Goal: Find specific page/section: Find specific page/section

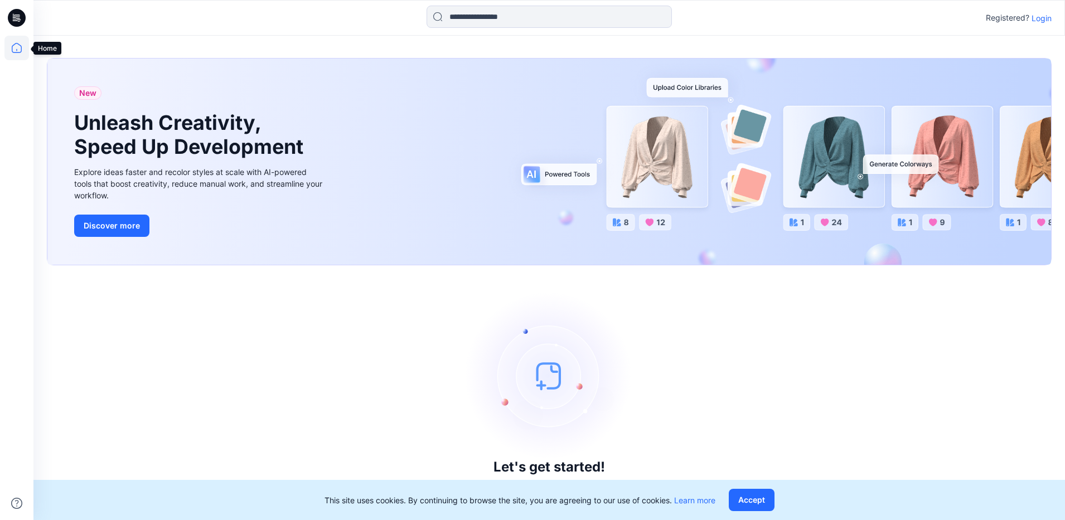
click at [17, 49] on icon at bounding box center [16, 48] width 25 height 25
click at [18, 45] on icon at bounding box center [16, 48] width 25 height 25
click at [12, 15] on icon at bounding box center [17, 18] width 18 height 18
click at [21, 47] on icon at bounding box center [16, 48] width 25 height 25
click at [1055, 20] on div "Registered? Login" at bounding box center [548, 18] width 1031 height 25
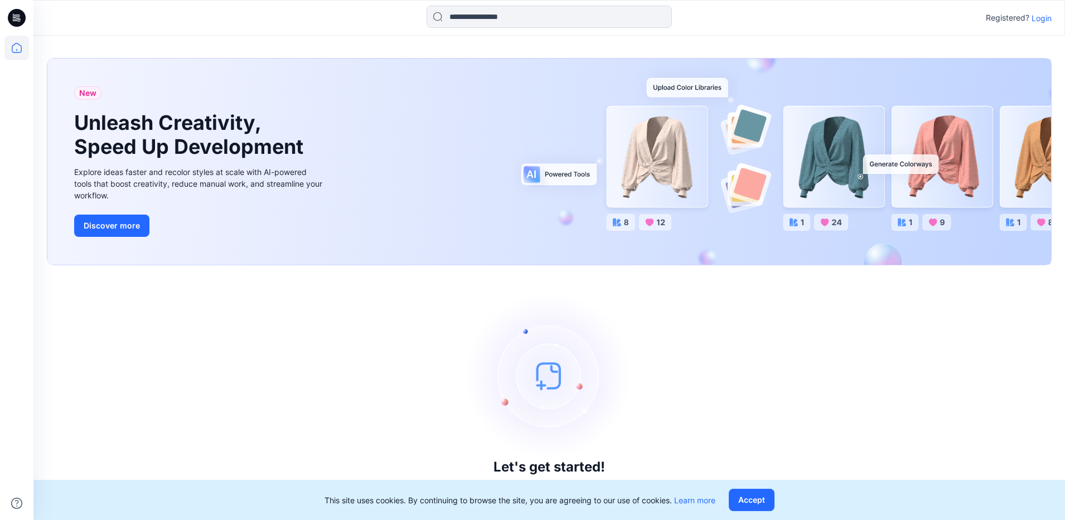
click at [1047, 22] on p "Login" at bounding box center [1042, 18] width 20 height 12
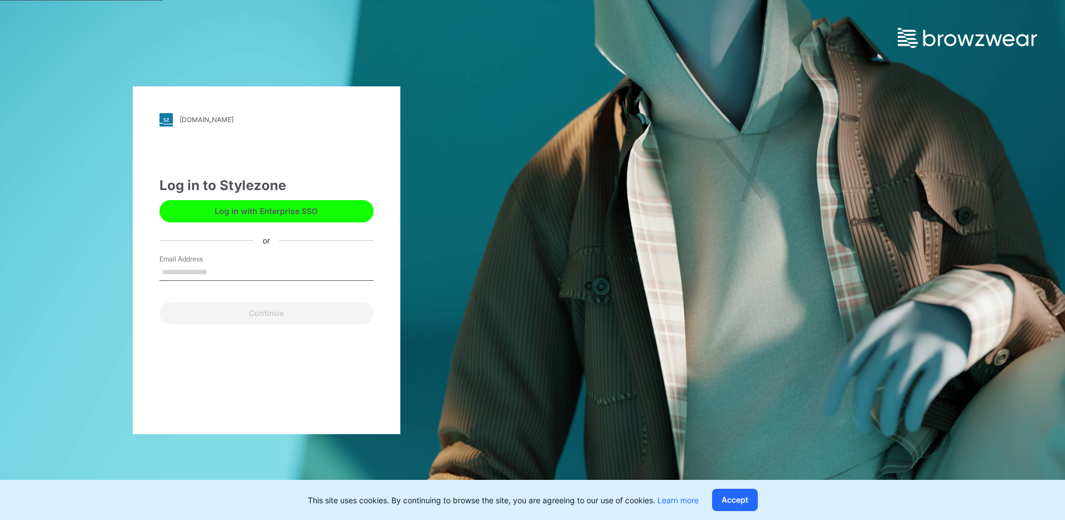
click at [228, 276] on input "Email Address" at bounding box center [267, 272] width 214 height 17
type input "**********"
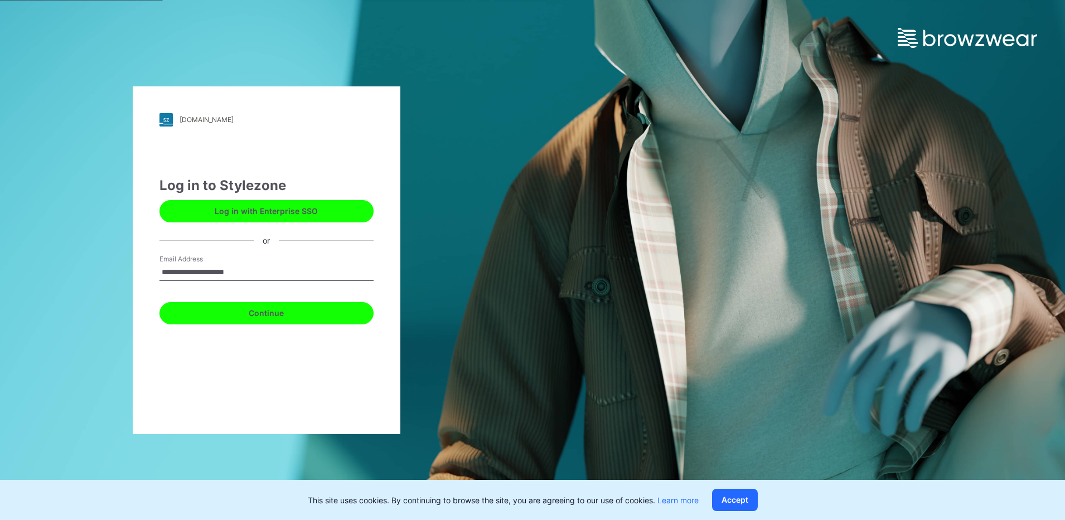
click at [250, 315] on button "Continue" at bounding box center [267, 313] width 214 height 22
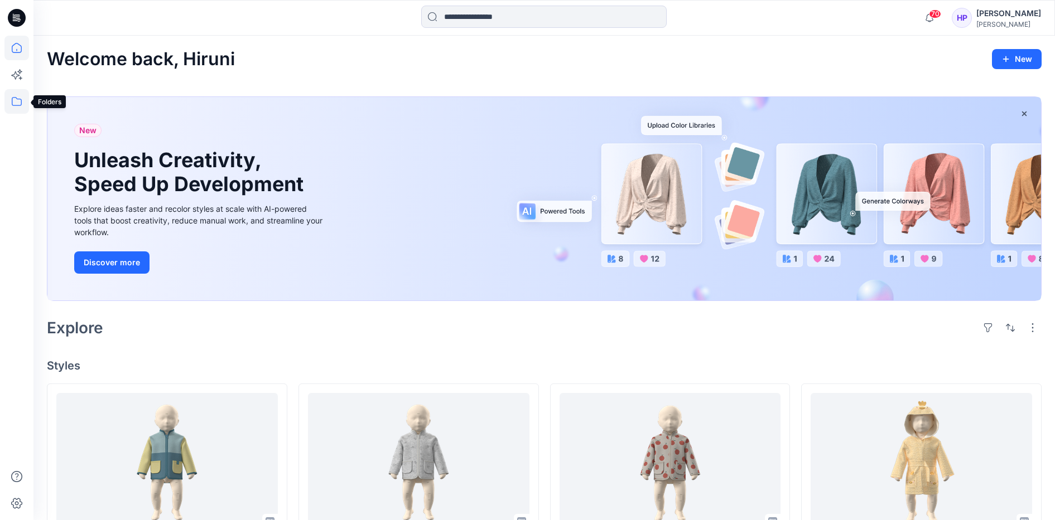
click at [16, 110] on icon at bounding box center [16, 101] width 25 height 25
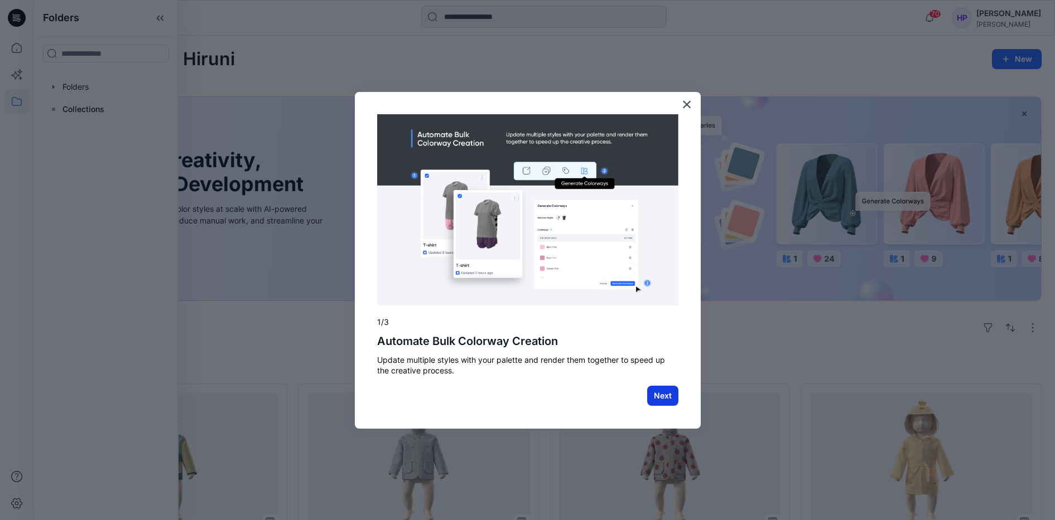
click at [664, 396] on button "Next" at bounding box center [662, 396] width 31 height 20
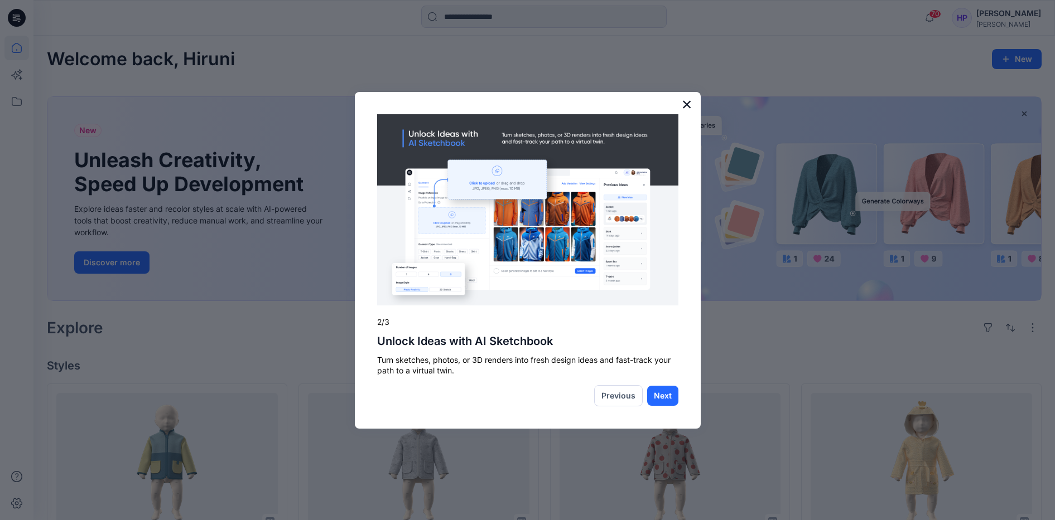
click at [687, 105] on button "×" at bounding box center [687, 104] width 11 height 18
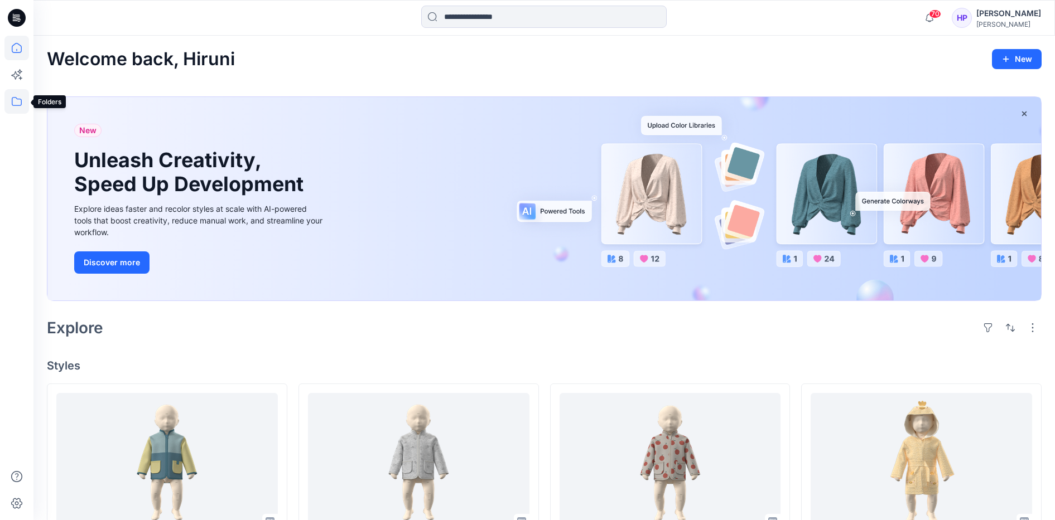
click at [6, 106] on icon at bounding box center [16, 101] width 25 height 25
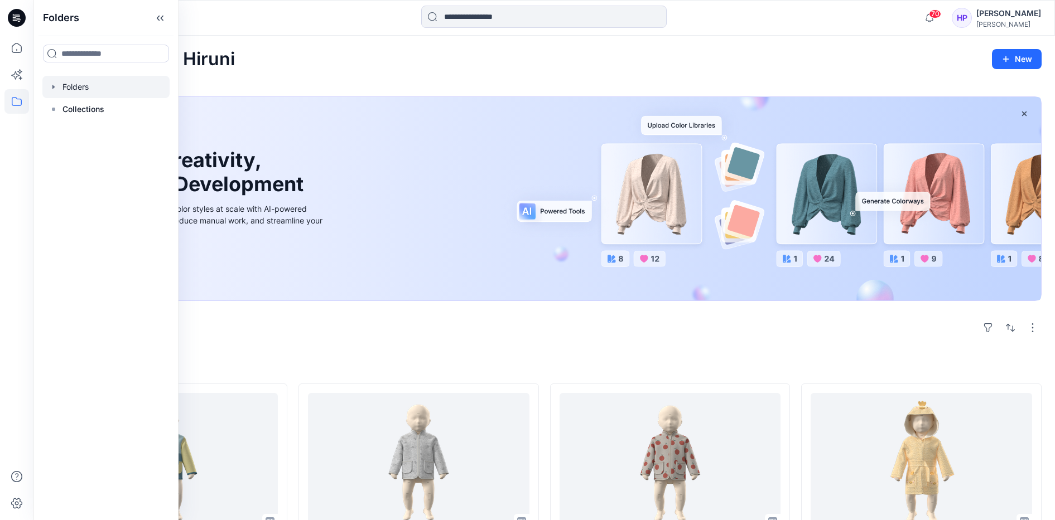
click at [77, 89] on div at bounding box center [105, 87] width 127 height 22
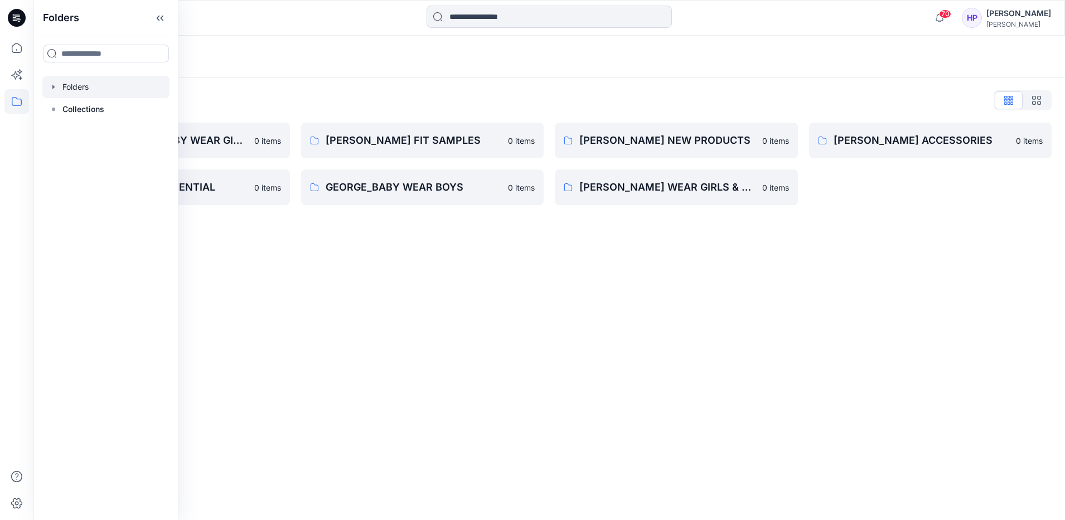
drag, startPoint x: 305, startPoint y: 234, endPoint x: 299, endPoint y: 235, distance: 5.8
click at [305, 234] on div "Folders Folders List [PERSON_NAME] BABY WEAR GIRLS & UNISEX CONSTRCTION CHANGE …" at bounding box center [549, 278] width 1032 height 485
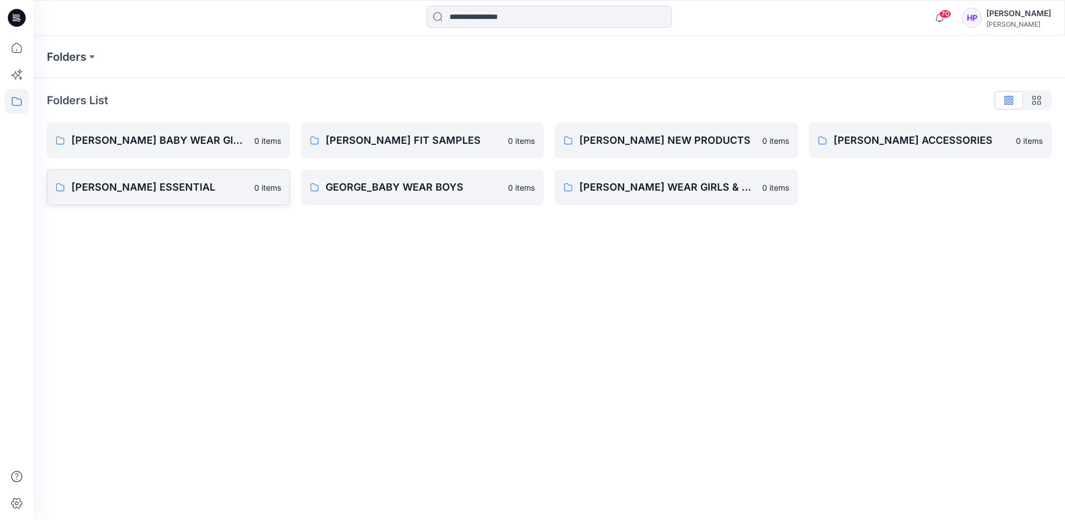
click at [162, 183] on p "[PERSON_NAME] ESSENTIAL" at bounding box center [159, 188] width 176 height 16
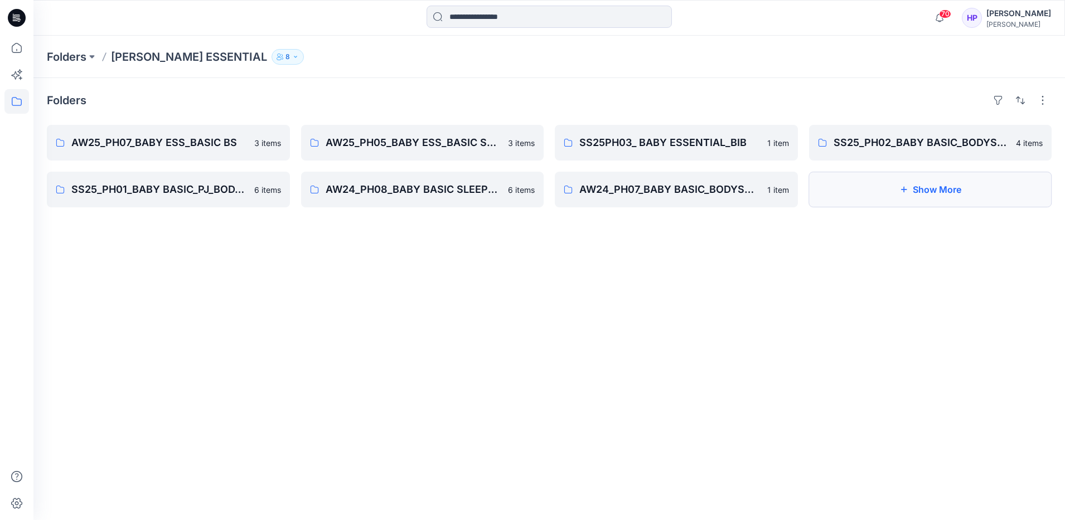
click at [875, 180] on button "Show More" at bounding box center [930, 190] width 243 height 36
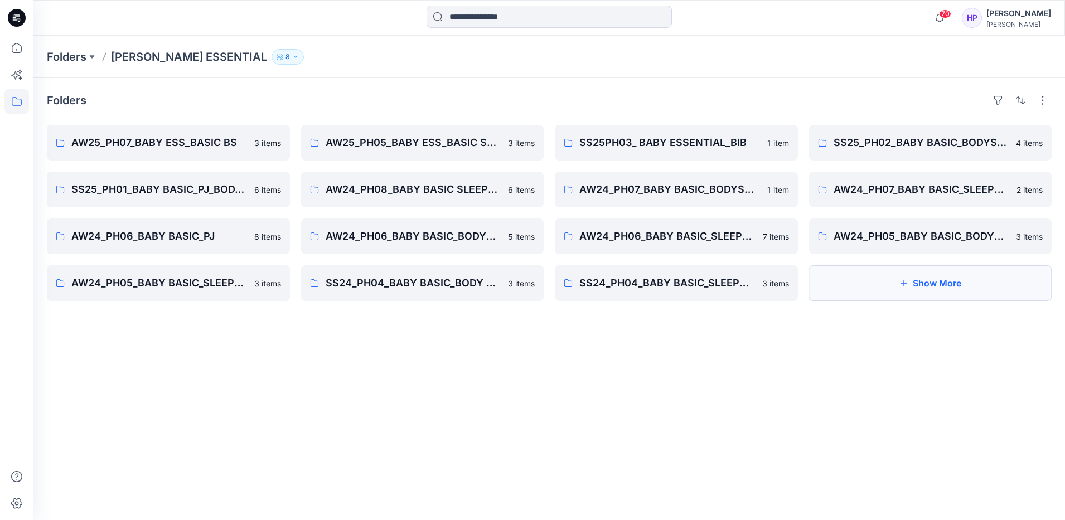
click at [924, 292] on button "Show More" at bounding box center [930, 283] width 243 height 36
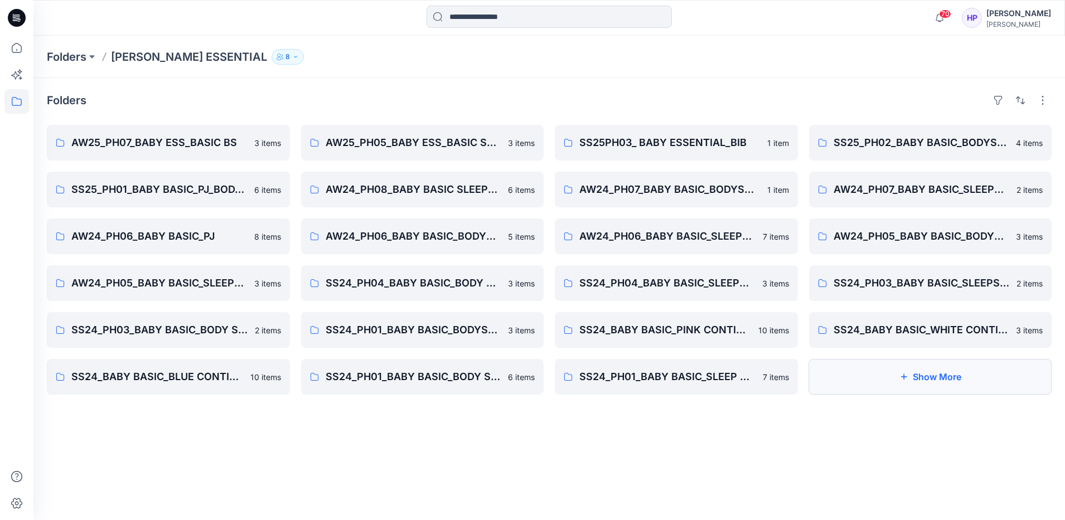
click at [894, 369] on button "Show More" at bounding box center [930, 377] width 243 height 36
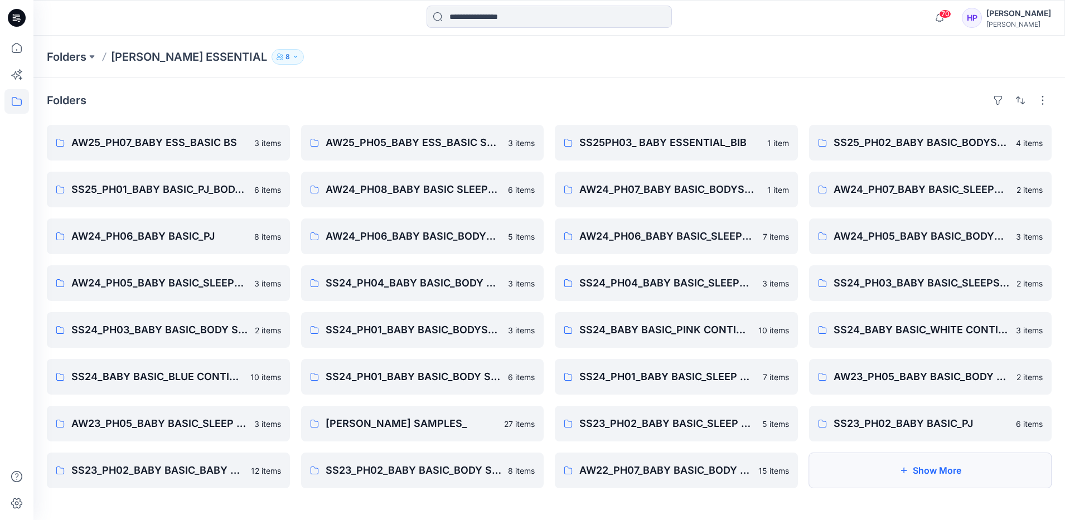
click at [926, 477] on button "Show More" at bounding box center [930, 471] width 243 height 36
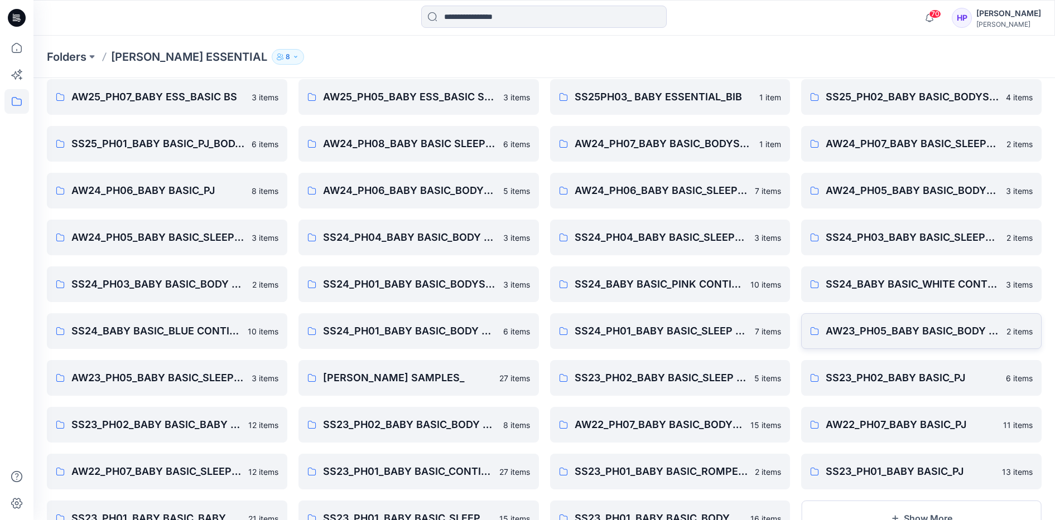
scroll to position [93, 0]
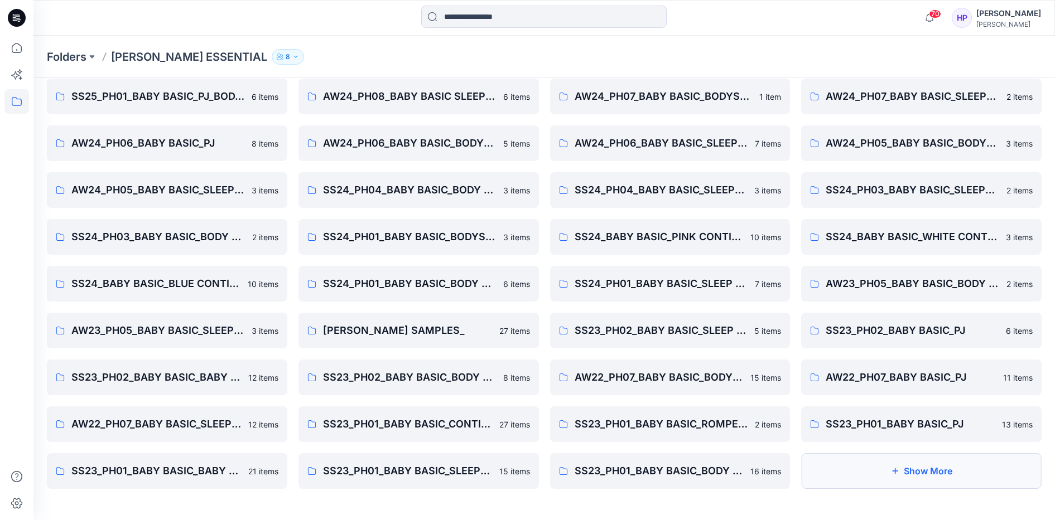
click at [871, 464] on button "Show More" at bounding box center [921, 471] width 240 height 36
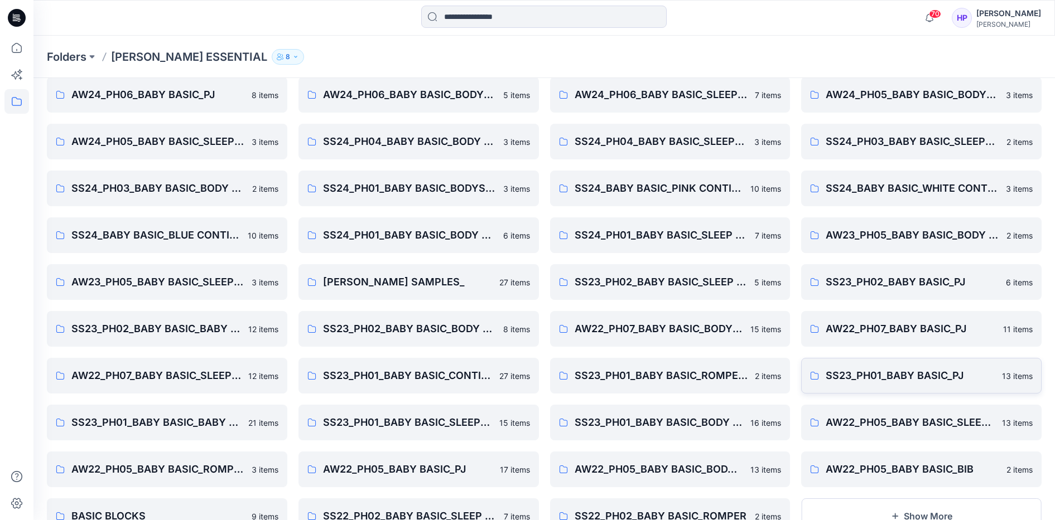
scroll to position [187, 0]
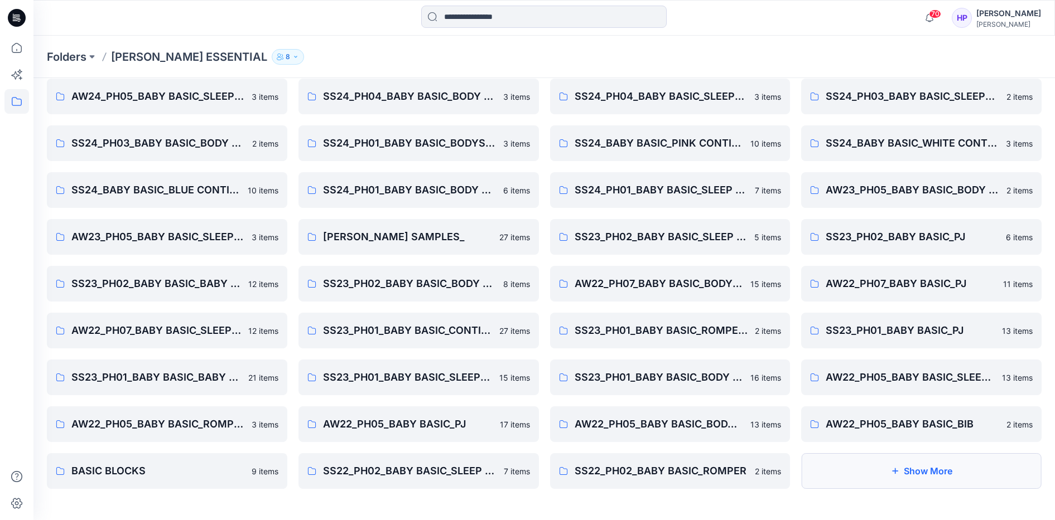
click at [872, 463] on button "Show More" at bounding box center [921, 471] width 240 height 36
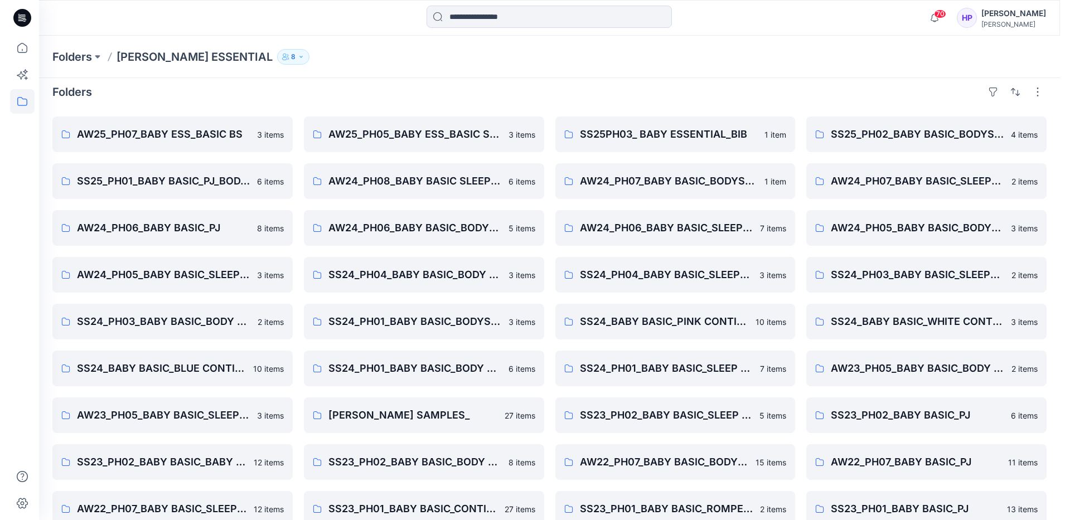
scroll to position [0, 0]
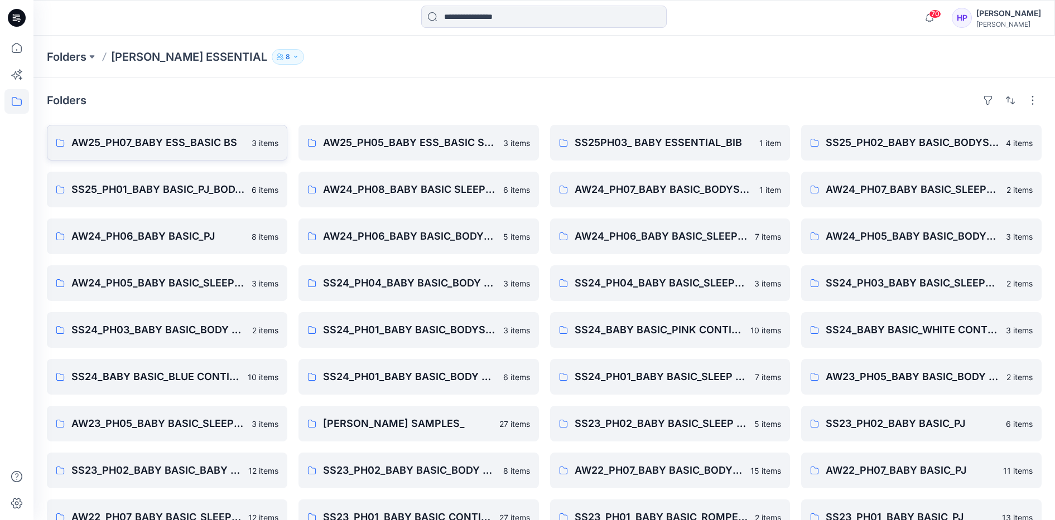
click at [205, 144] on p "AW25_PH07_BABY ESS_BASIC BS" at bounding box center [157, 143] width 173 height 16
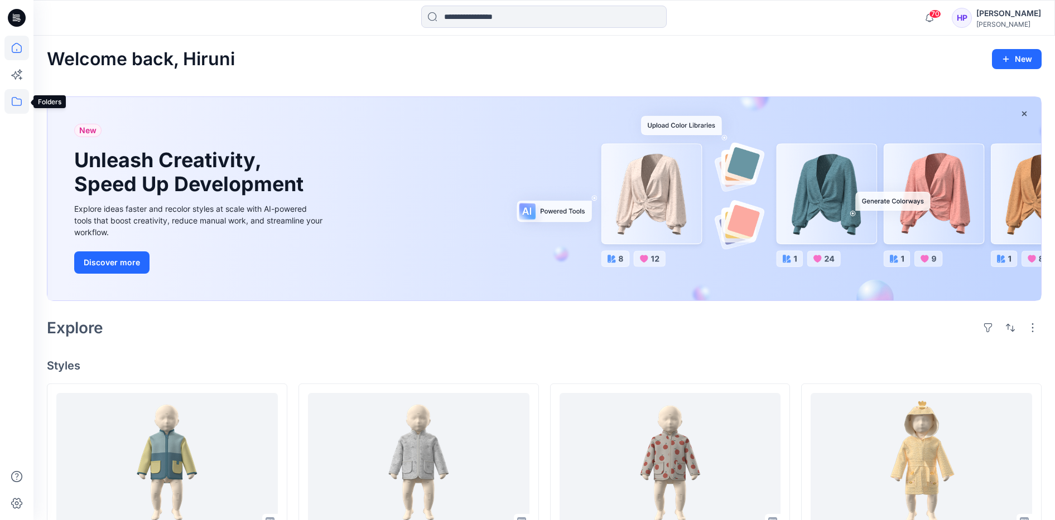
click at [11, 106] on icon at bounding box center [16, 101] width 25 height 25
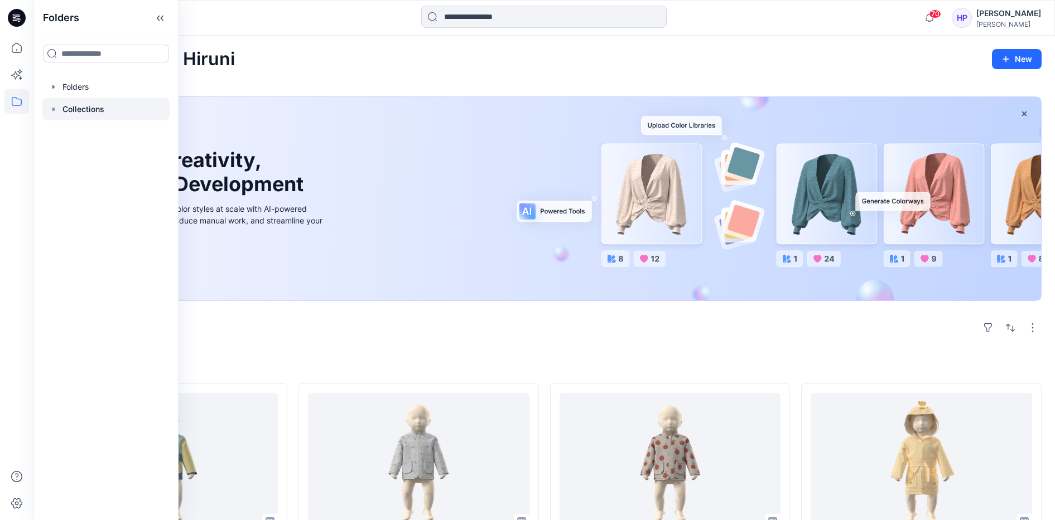
click at [84, 109] on p "Collections" at bounding box center [83, 109] width 42 height 13
